Goal: Transaction & Acquisition: Purchase product/service

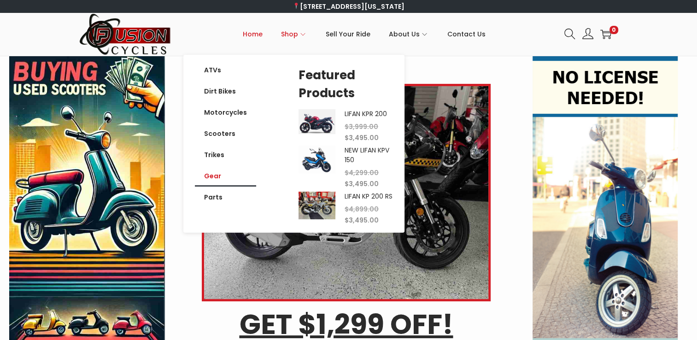
click at [215, 174] on link "Gear" at bounding box center [225, 175] width 61 height 21
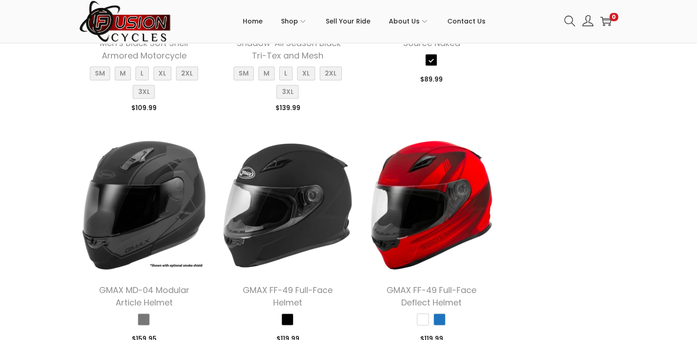
scroll to position [1259, 0]
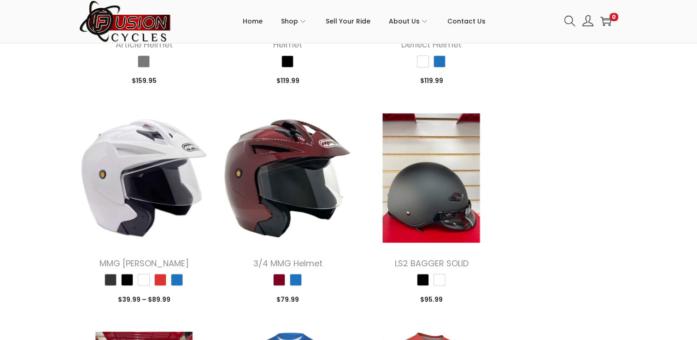
scroll to position [1517, 0]
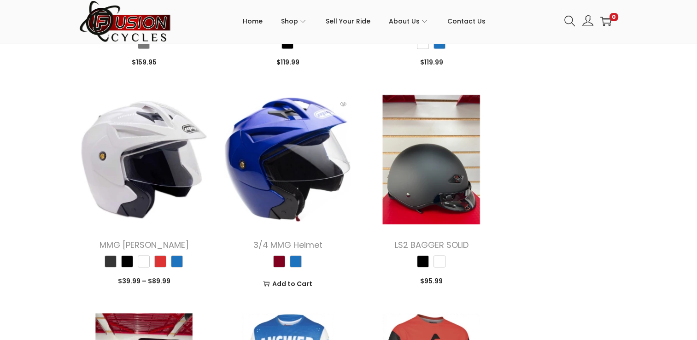
click at [287, 164] on img at bounding box center [288, 159] width 130 height 130
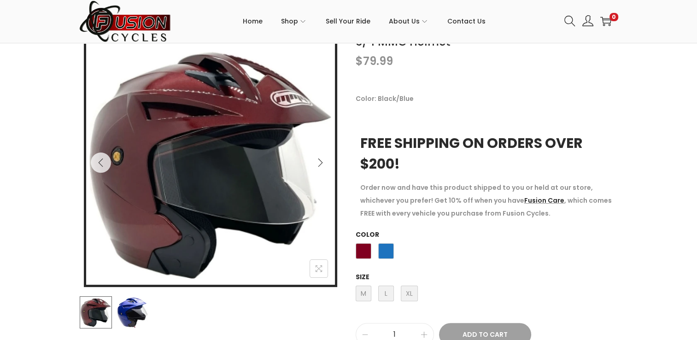
scroll to position [141, 0]
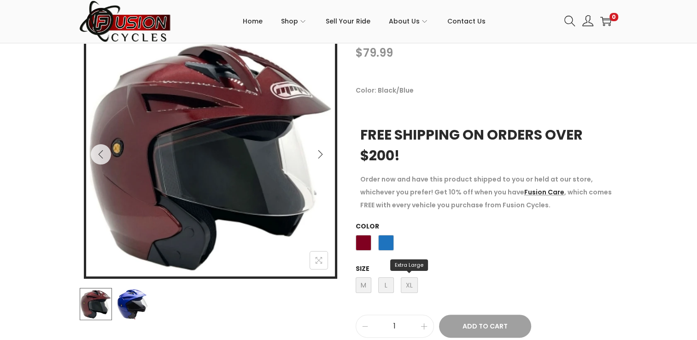
click at [410, 286] on span "XL Extra Large" at bounding box center [409, 285] width 17 height 16
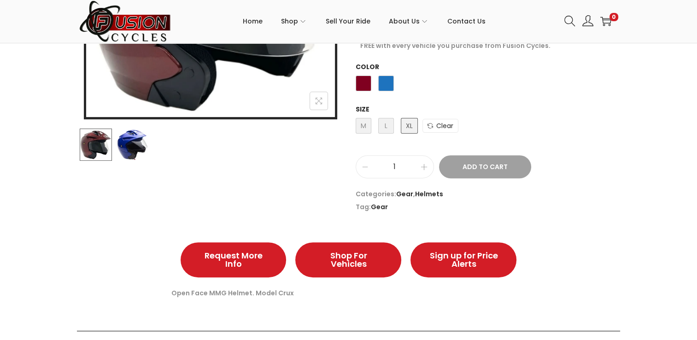
scroll to position [3, 0]
